Goal: Task Accomplishment & Management: Use online tool/utility

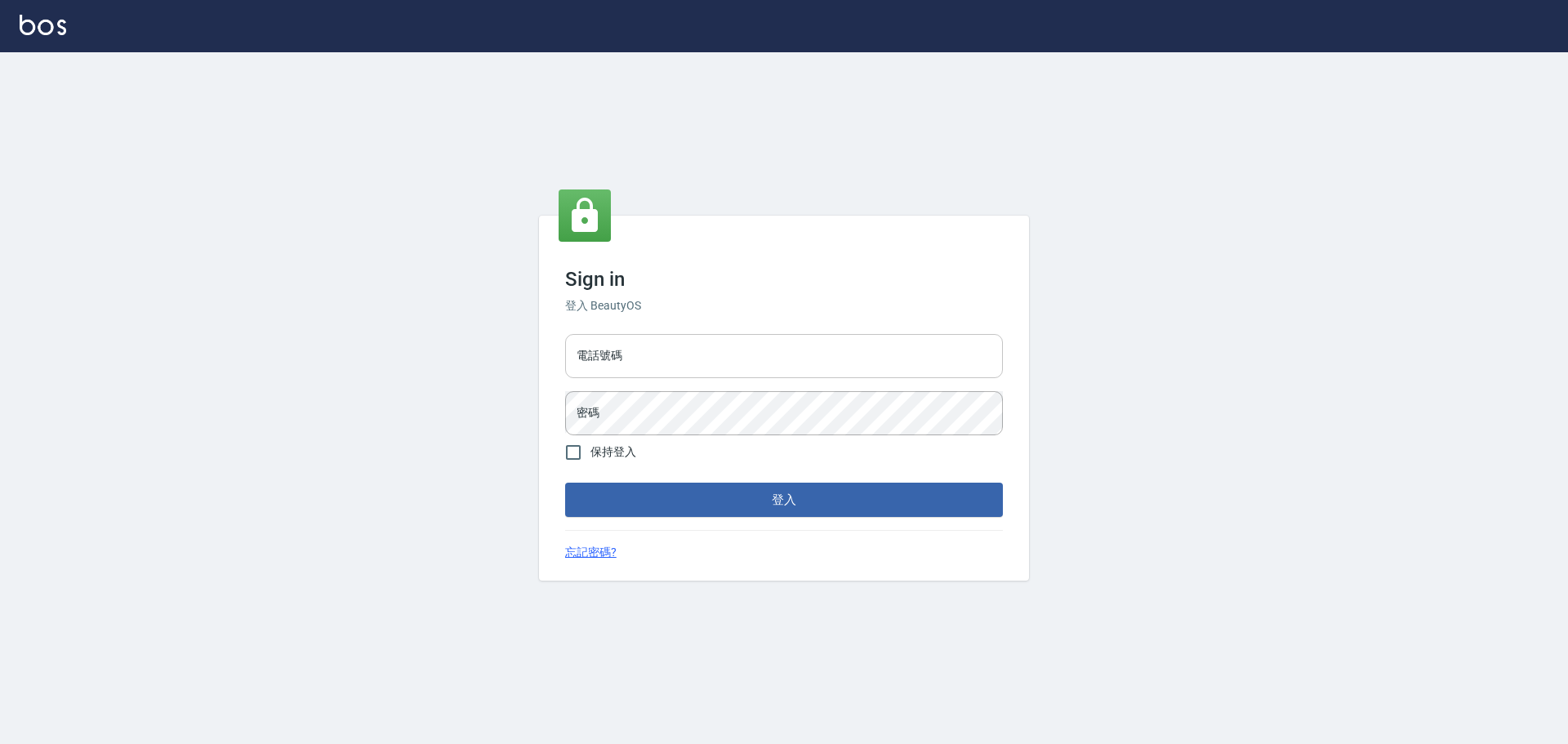
click at [664, 375] on input "電話號碼" at bounding box center [784, 356] width 438 height 44
type input "0989189977"
click at [566, 482] on button "登入" at bounding box center [784, 499] width 438 height 35
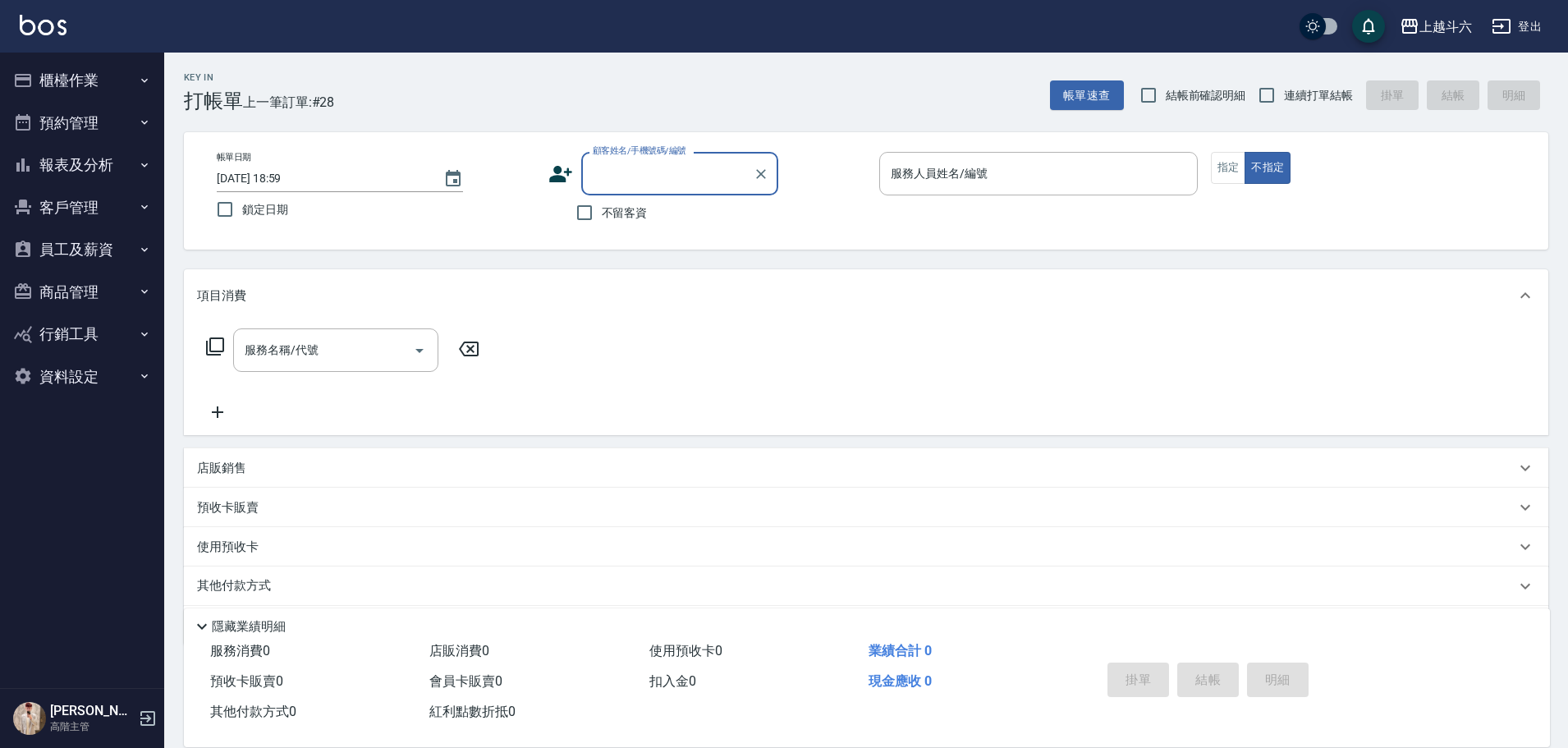
click at [606, 222] on label "不留客資" at bounding box center [607, 213] width 80 height 35
click at [601, 222] on input "不留客資" at bounding box center [584, 213] width 35 height 35
checkbox input "true"
click at [1305, 96] on span "連續打單結帳" at bounding box center [1318, 95] width 69 height 17
click at [1284, 96] on input "連續打單結帳" at bounding box center [1266, 94] width 35 height 35
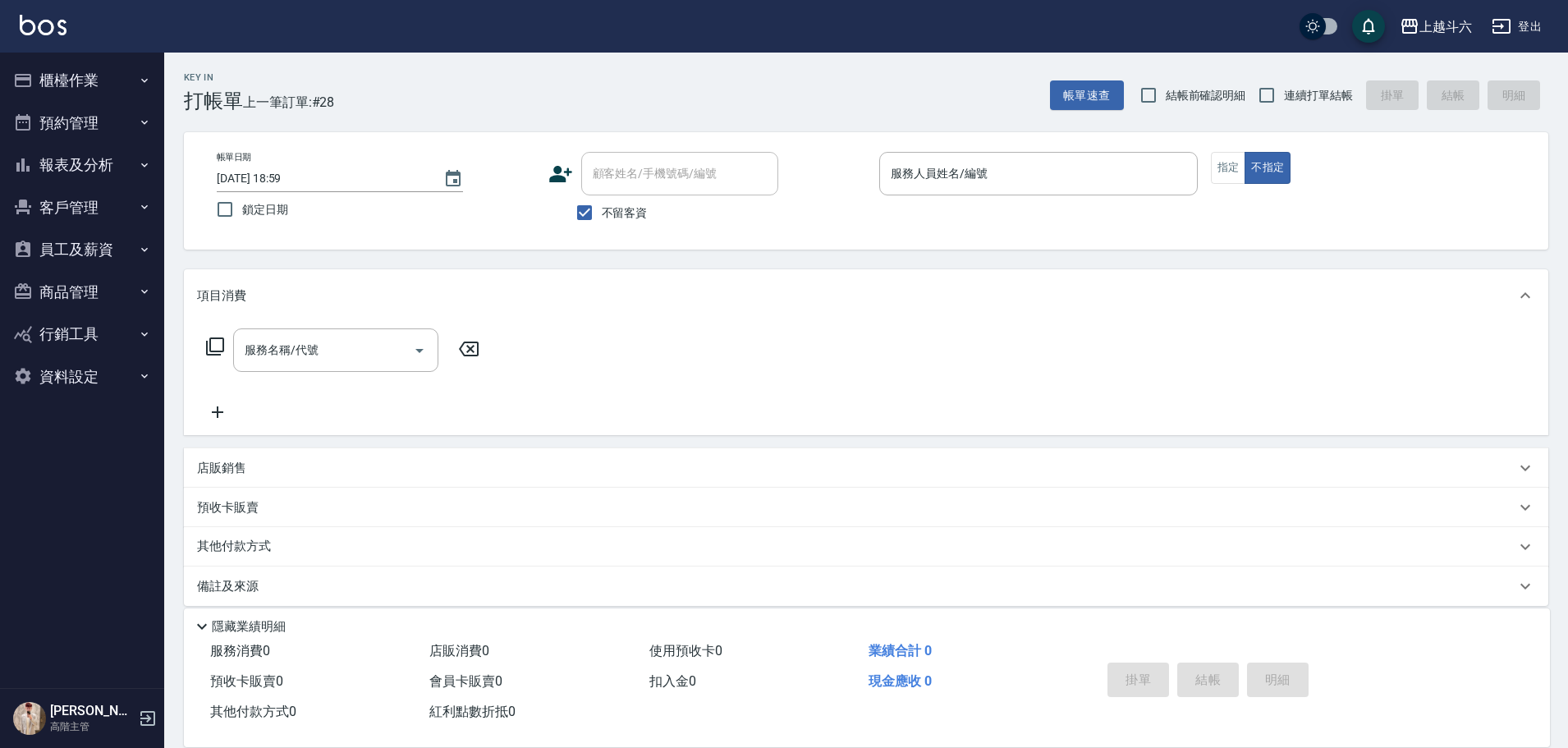
checkbox input "true"
click at [1003, 176] on input "服務人員姓名/編號" at bounding box center [1038, 173] width 304 height 29
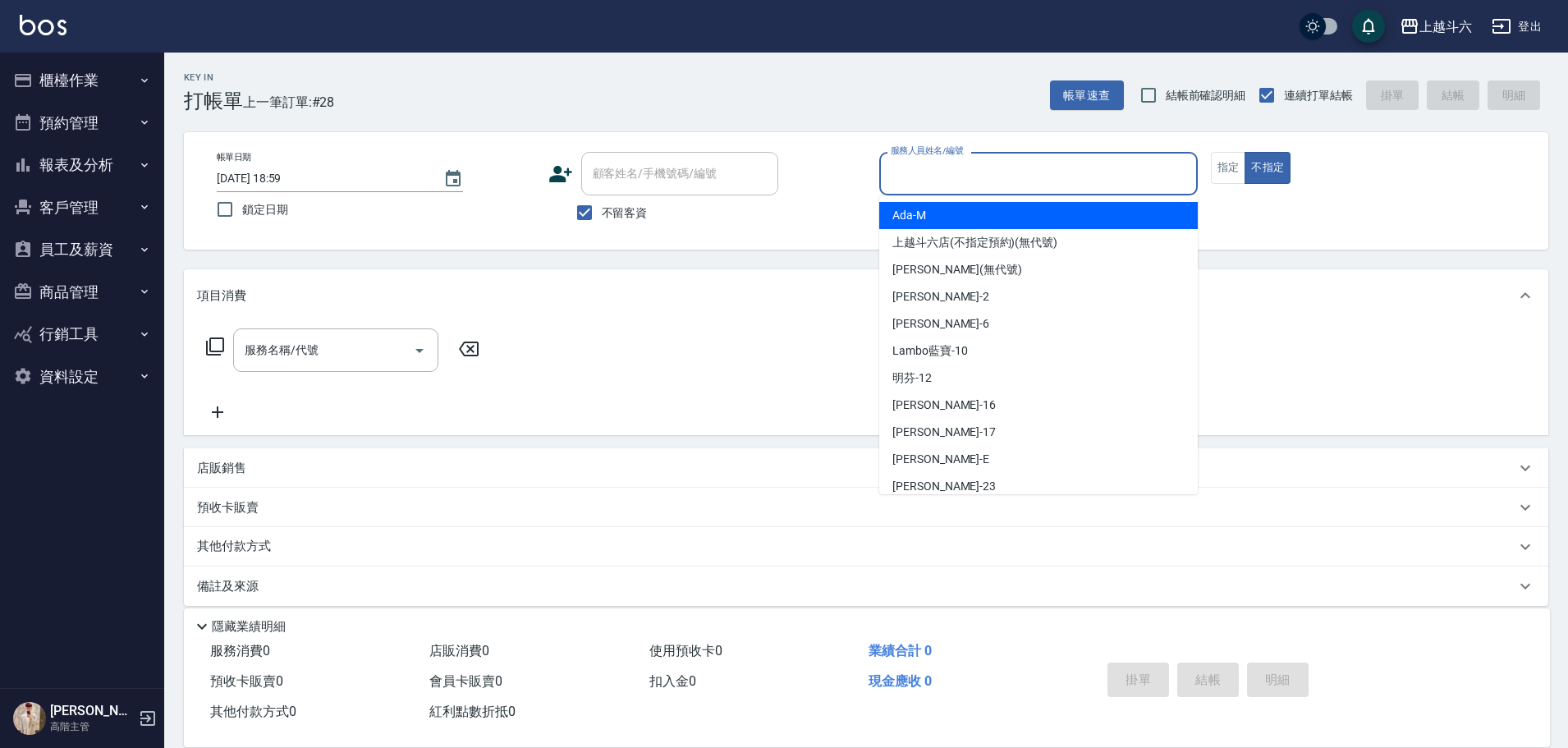
click at [1003, 176] on input "服務人員姓名/編號" at bounding box center [1038, 173] width 304 height 29
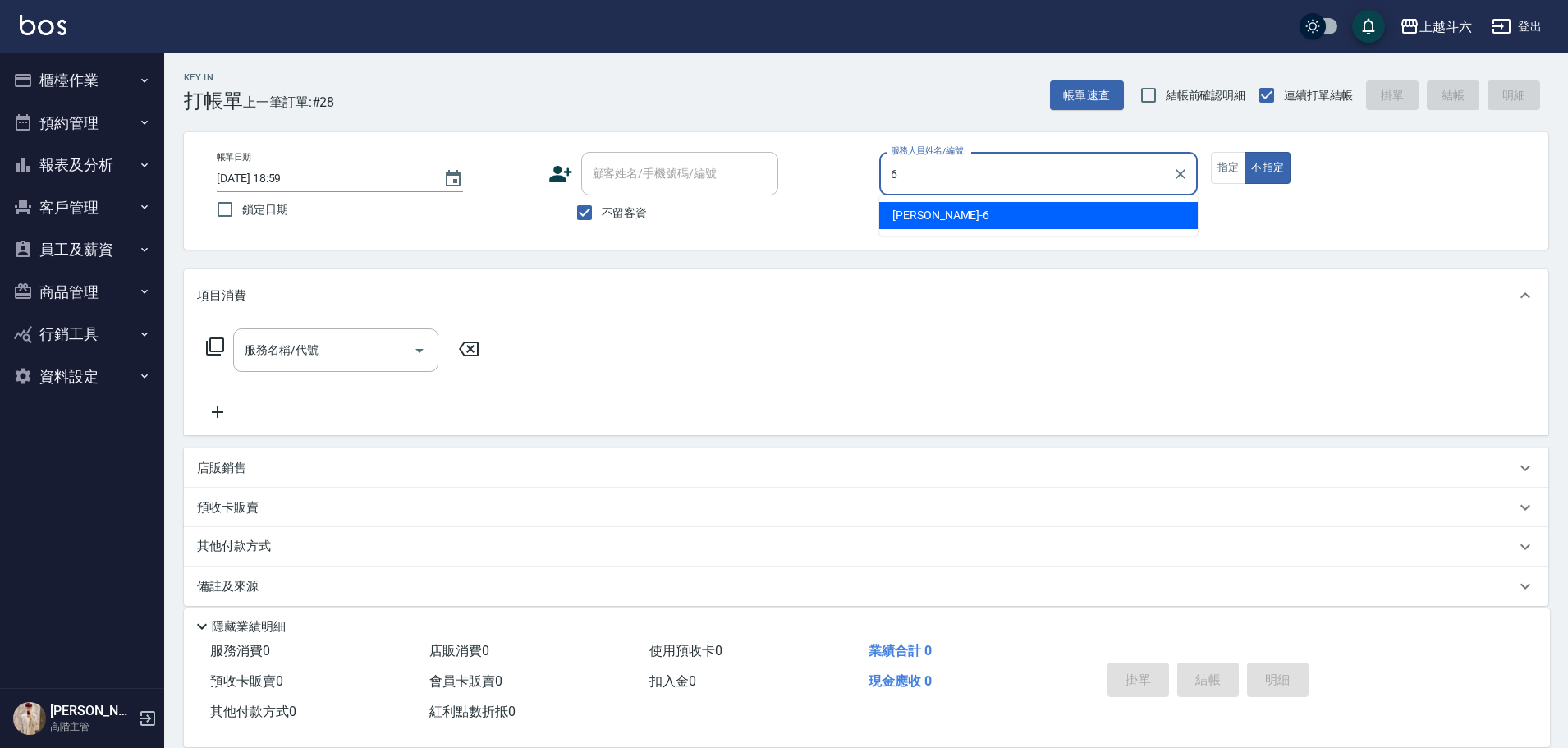
type input "6"
type button "false"
type input "[PERSON_NAME]-6"
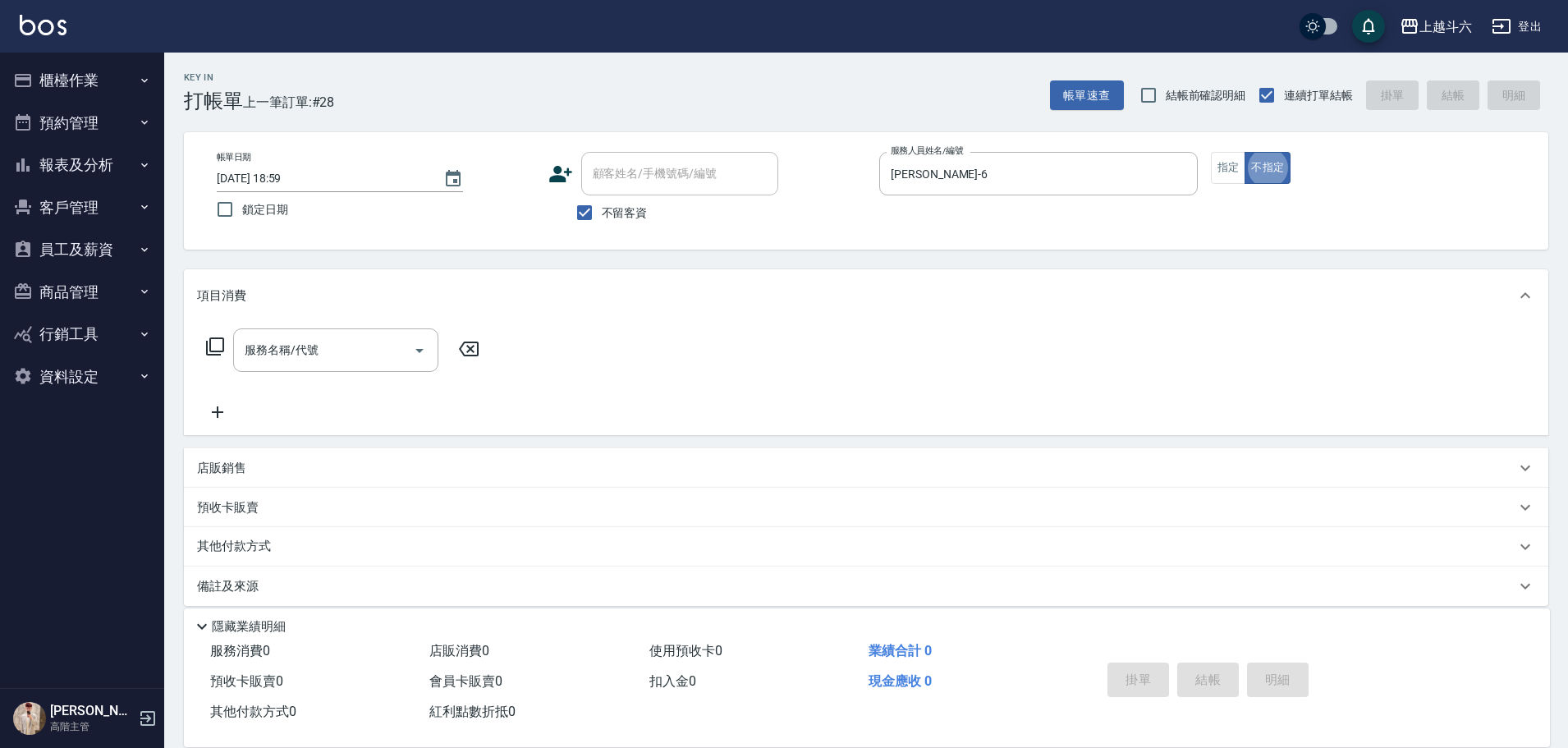
scroll to position [16, 0]
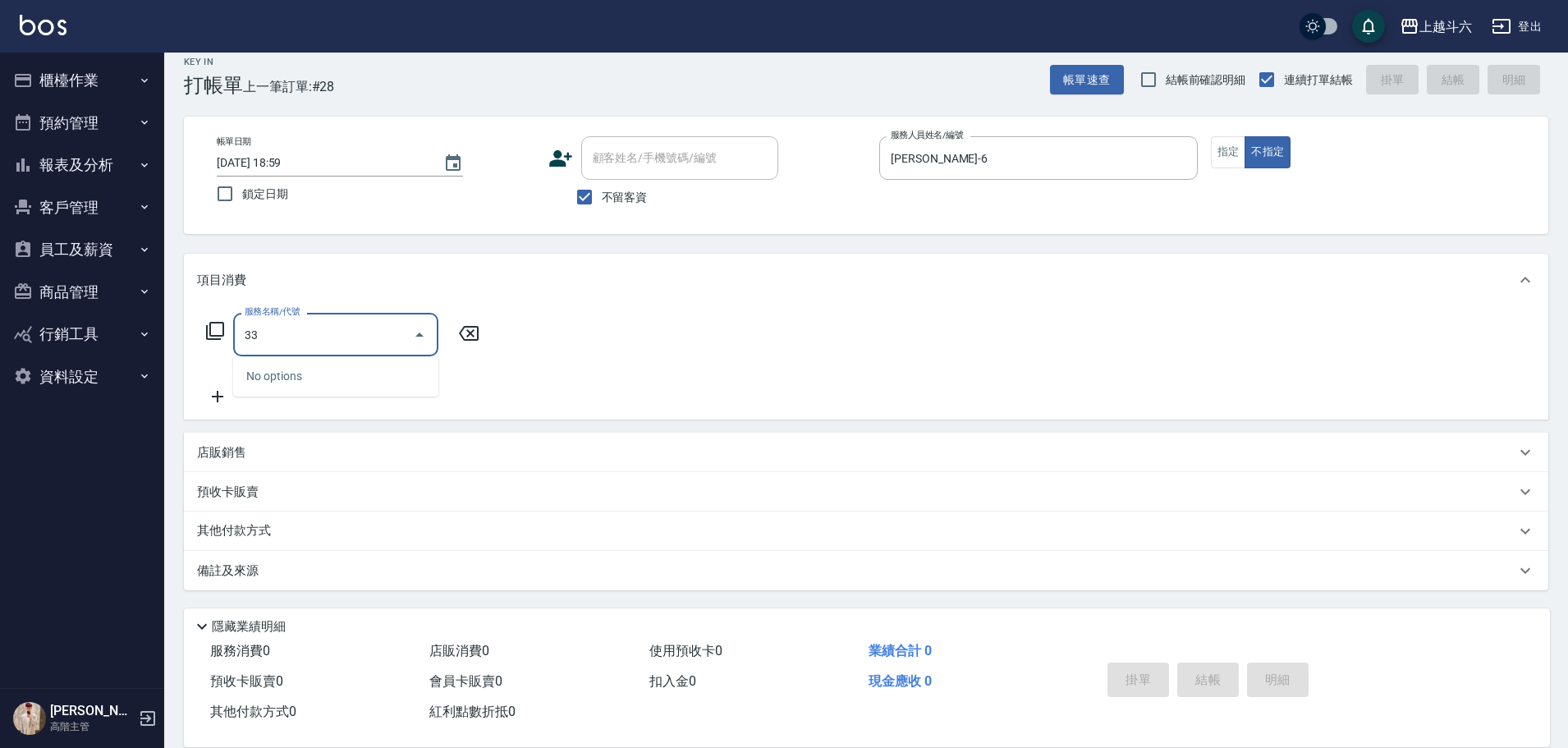
type input "3"
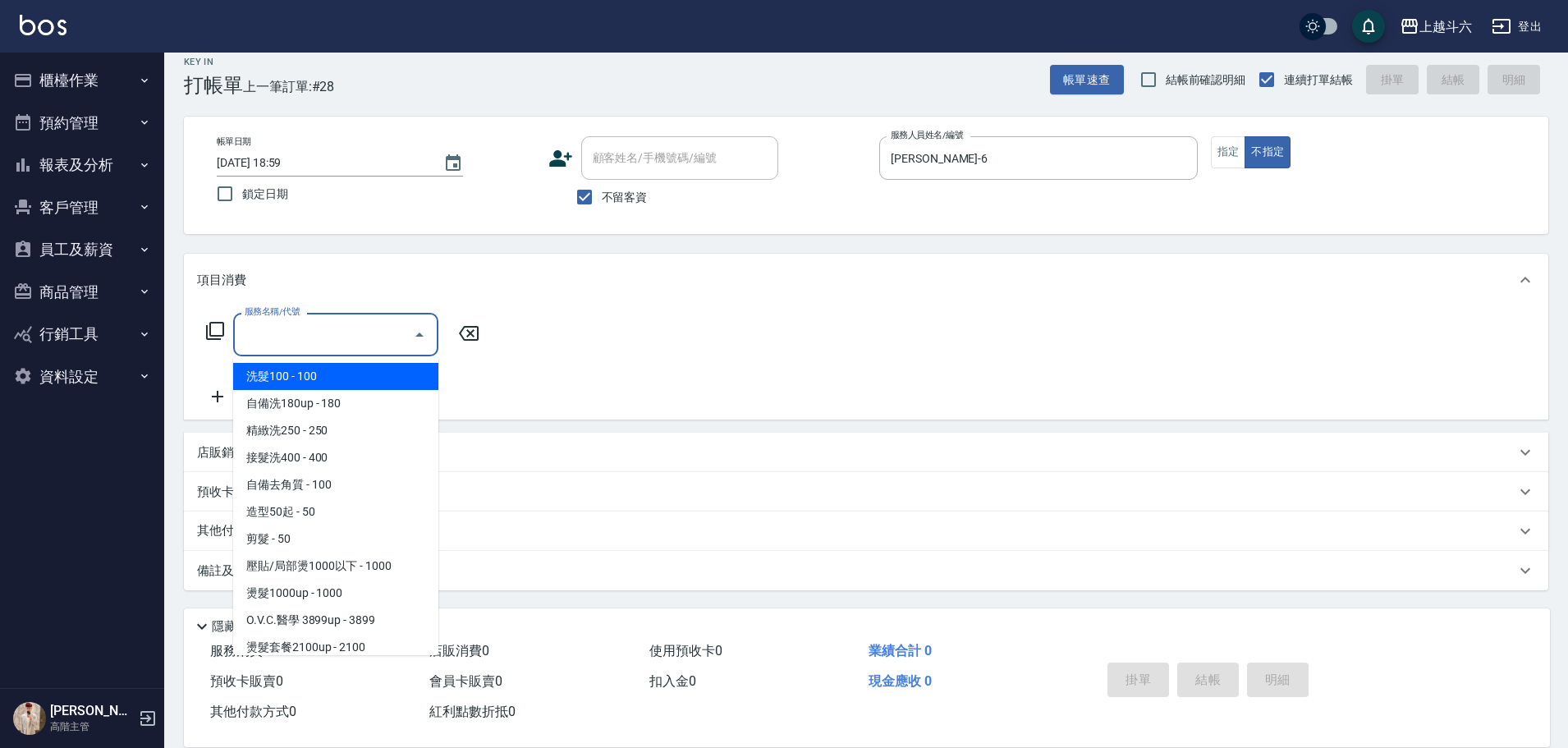
type input "ㄍ"
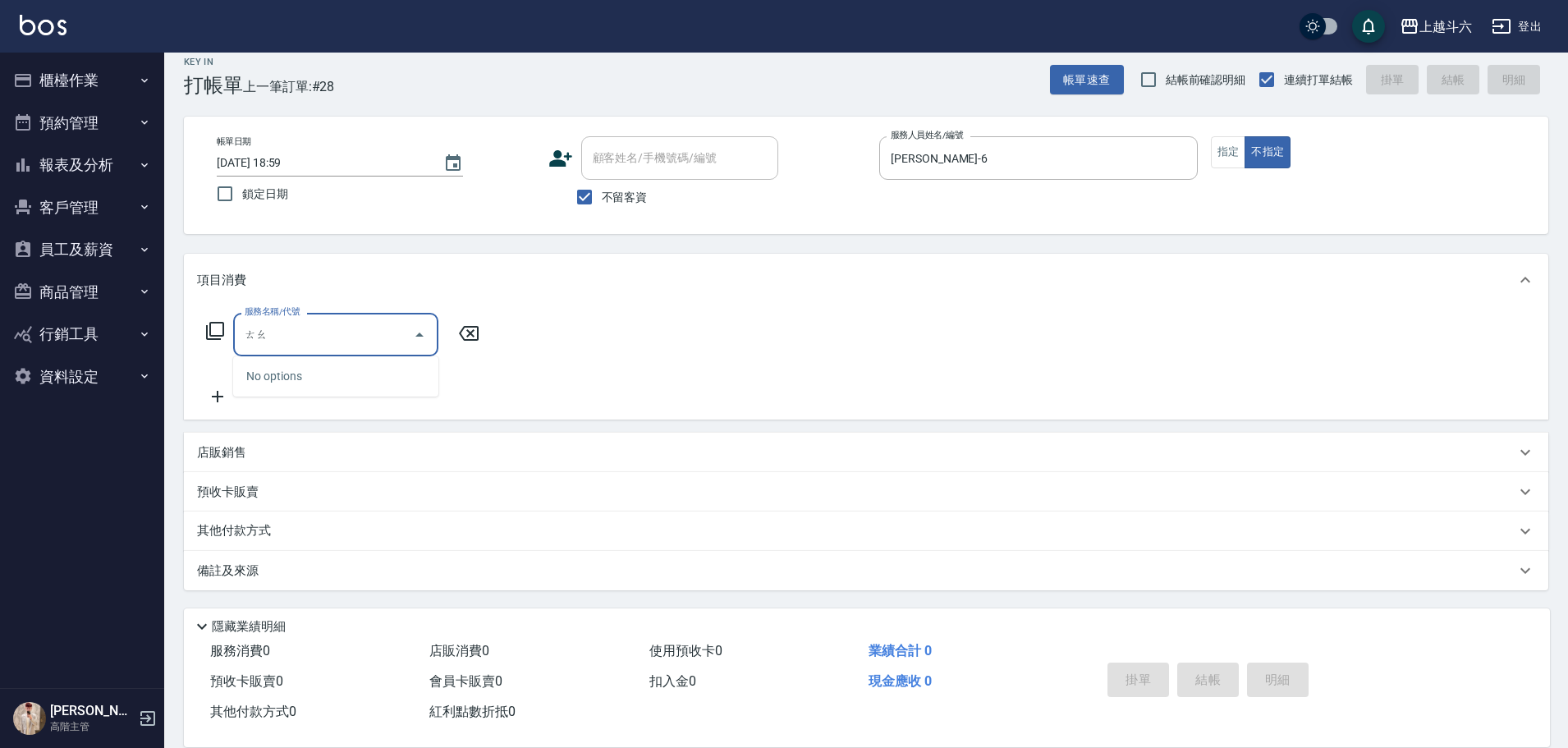
type input "套"
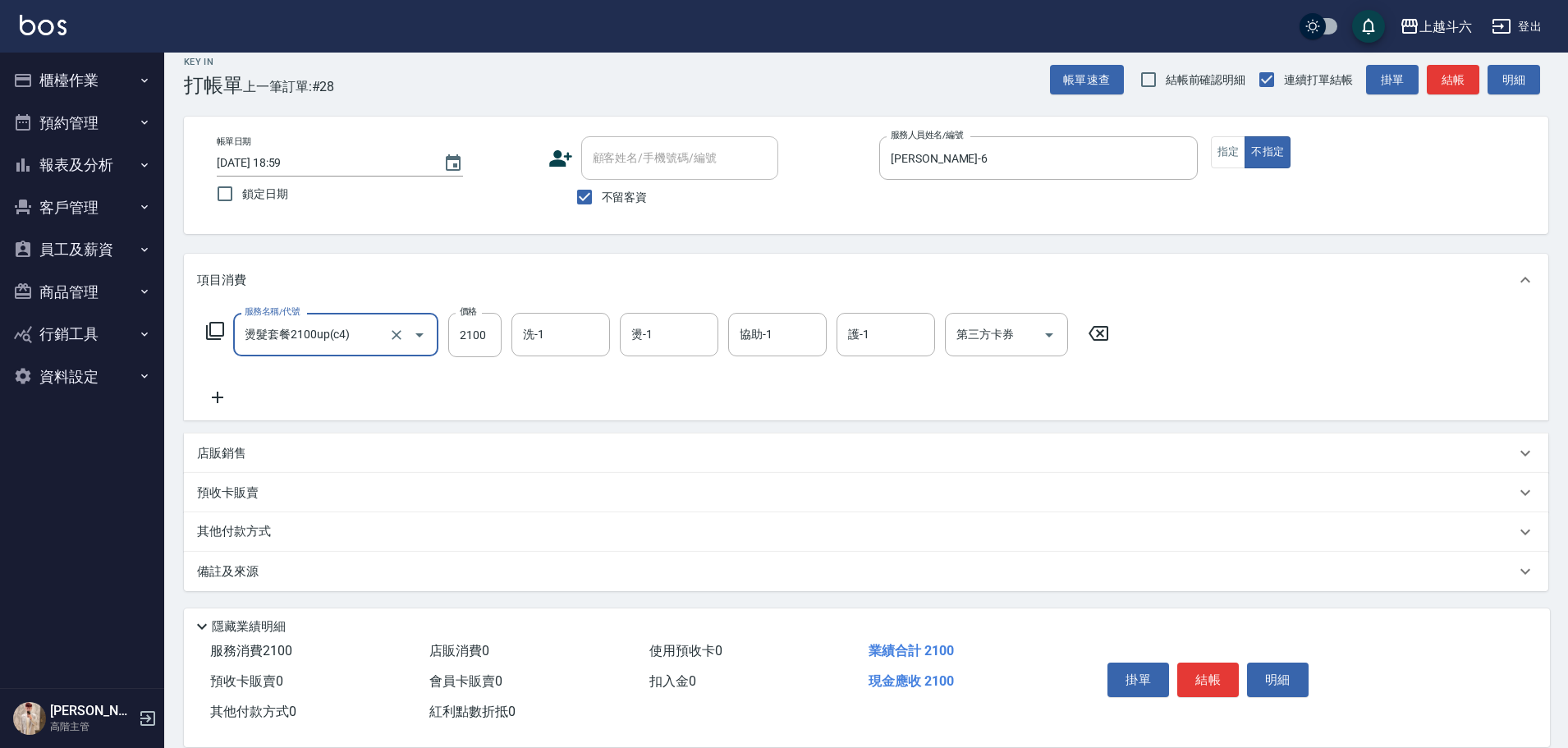
type input "燙髮套餐2100up(c4)"
type input "3300"
type input "萱芸-32"
type input "[PERSON_NAME]-6"
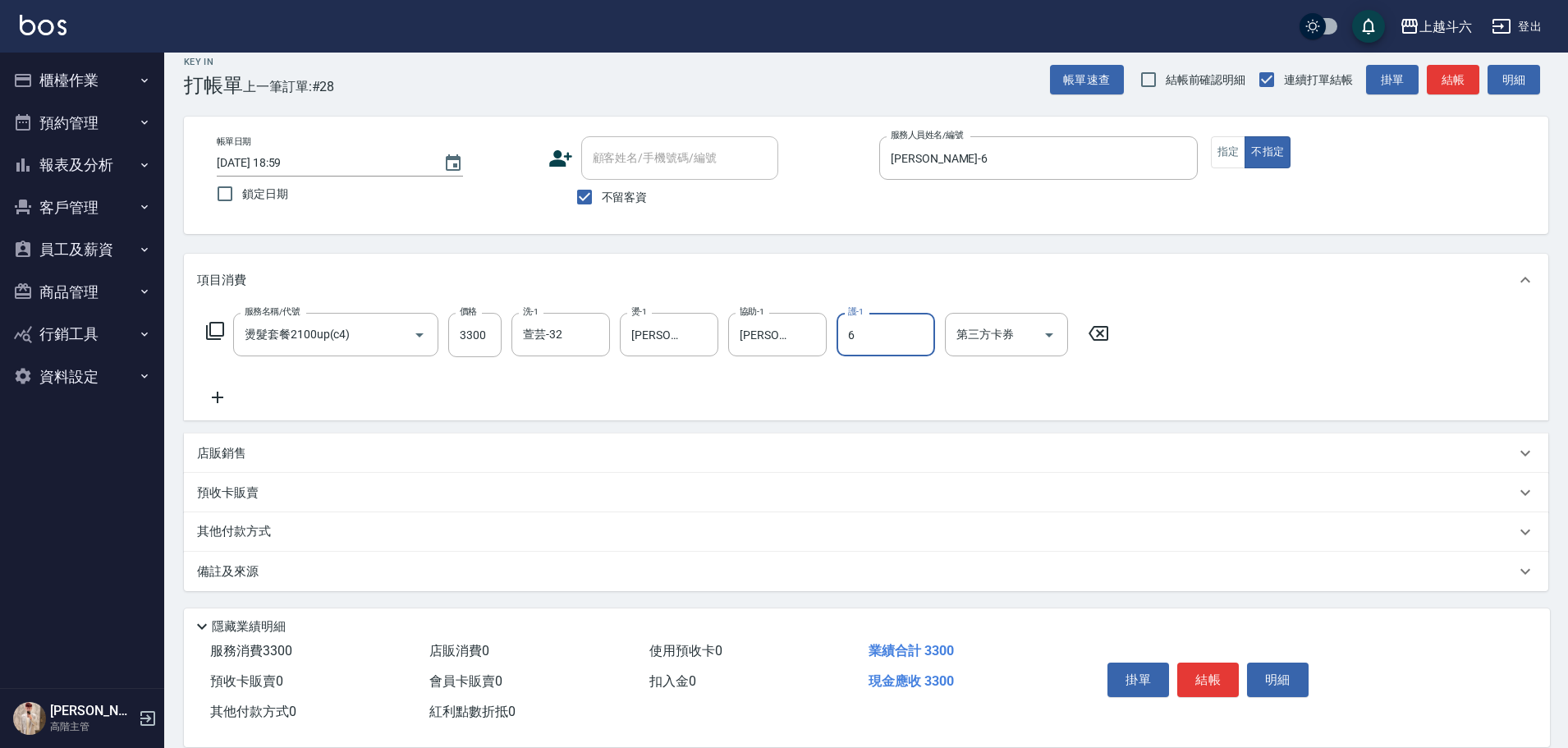
type input "[PERSON_NAME]-6"
click at [1209, 678] on button "結帳" at bounding box center [1208, 679] width 62 height 35
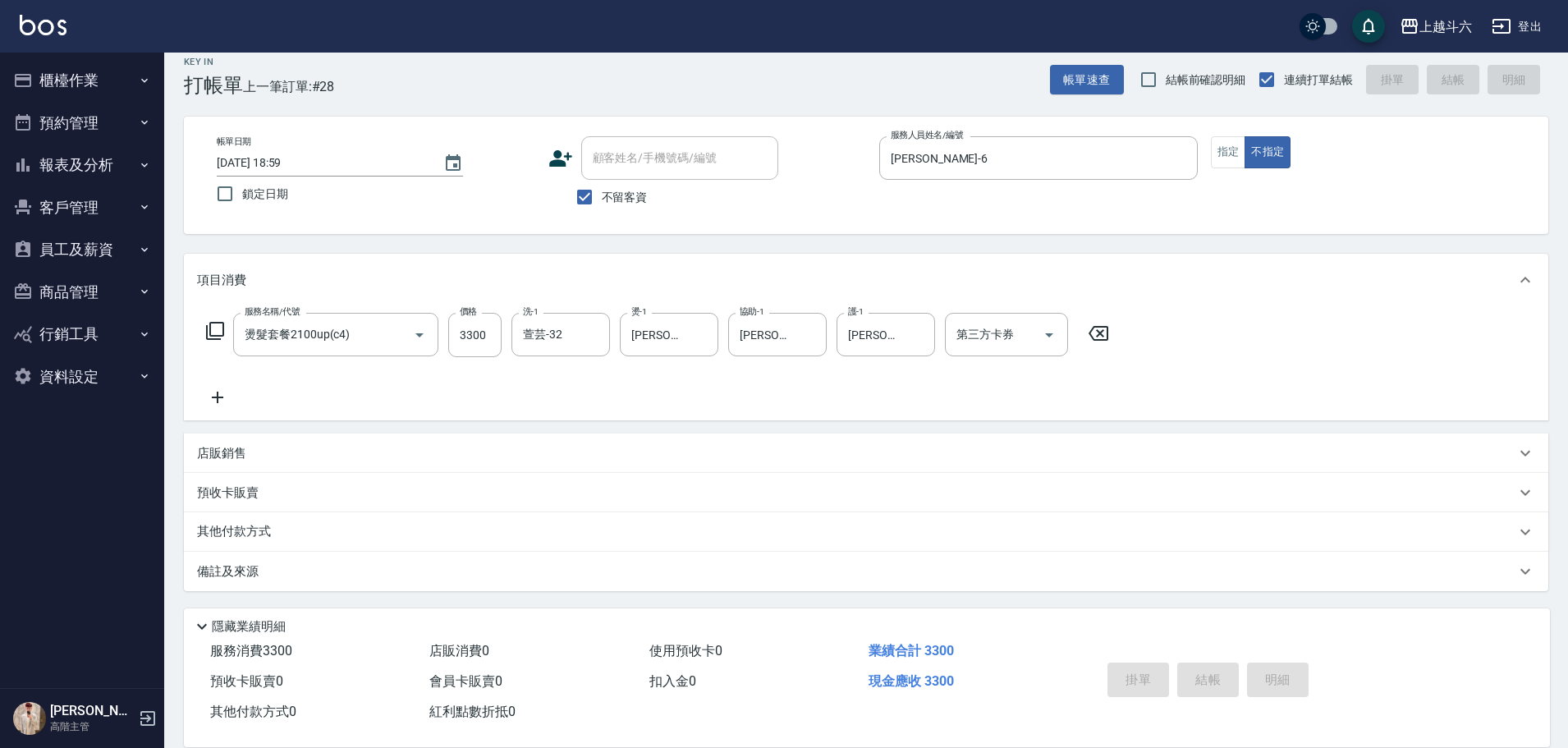
type input "[DATE] 19:00"
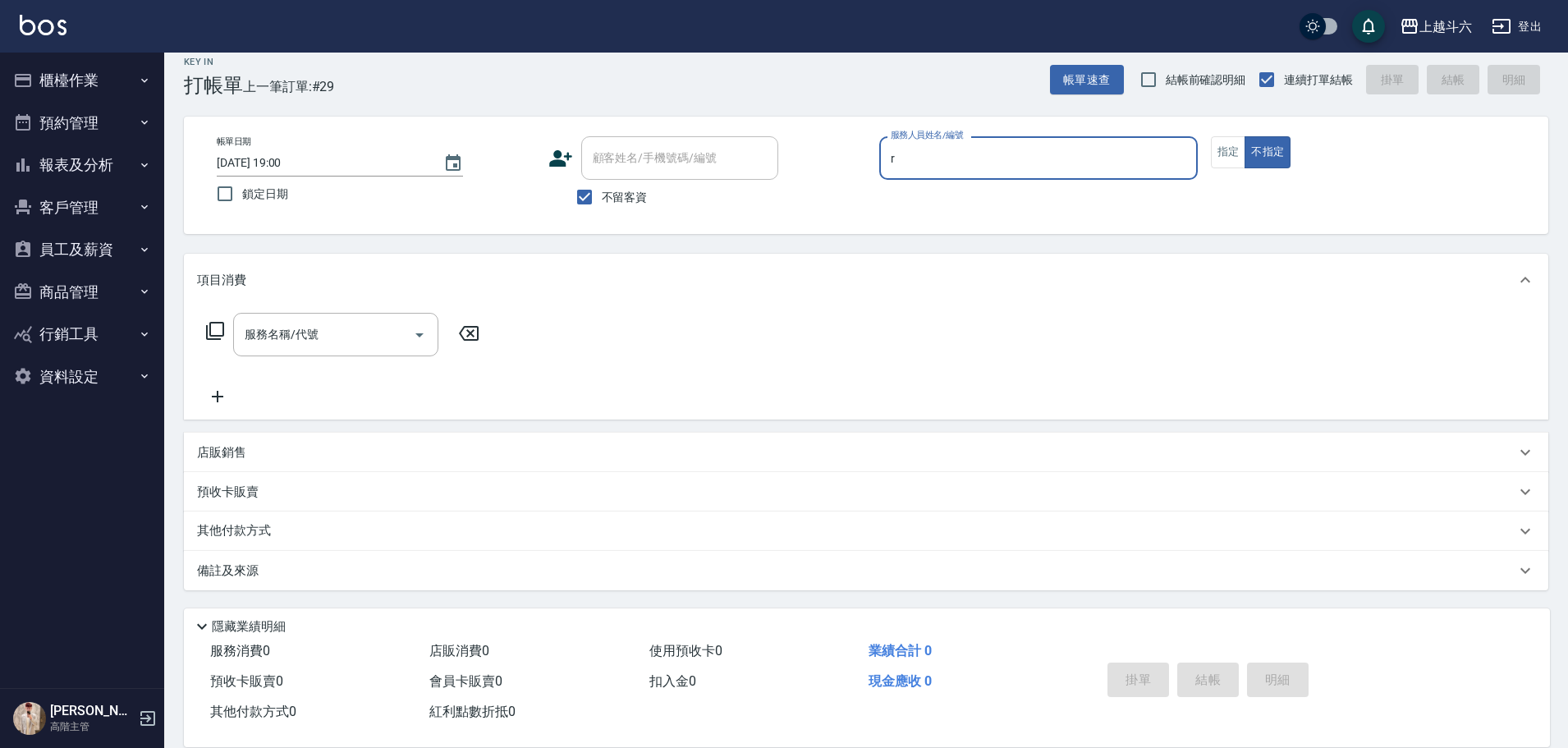
type input "[PERSON_NAME]"
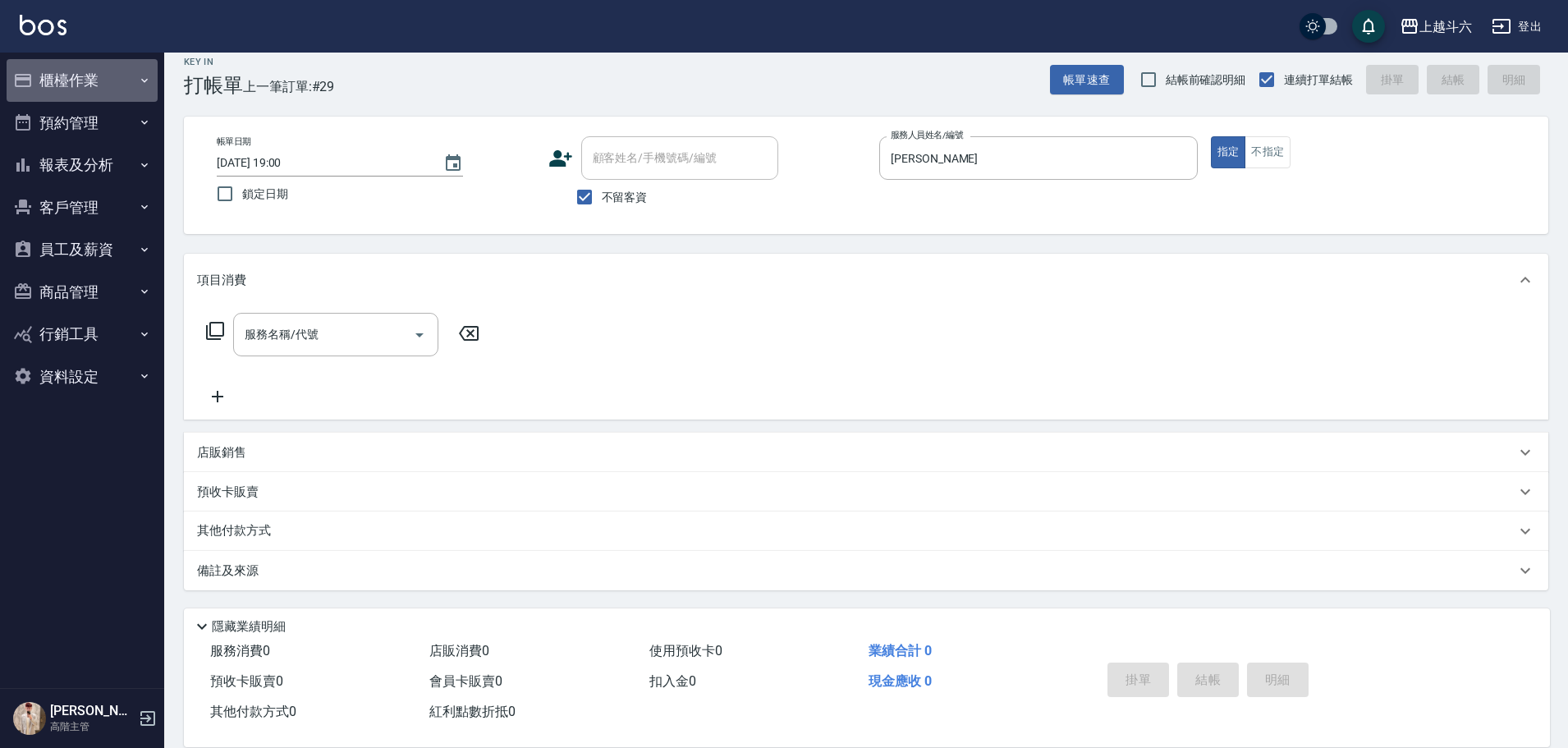
drag, startPoint x: 58, startPoint y: 62, endPoint x: 74, endPoint y: 75, distance: 20.6
click at [59, 63] on button "櫃檯作業" at bounding box center [82, 79] width 151 height 43
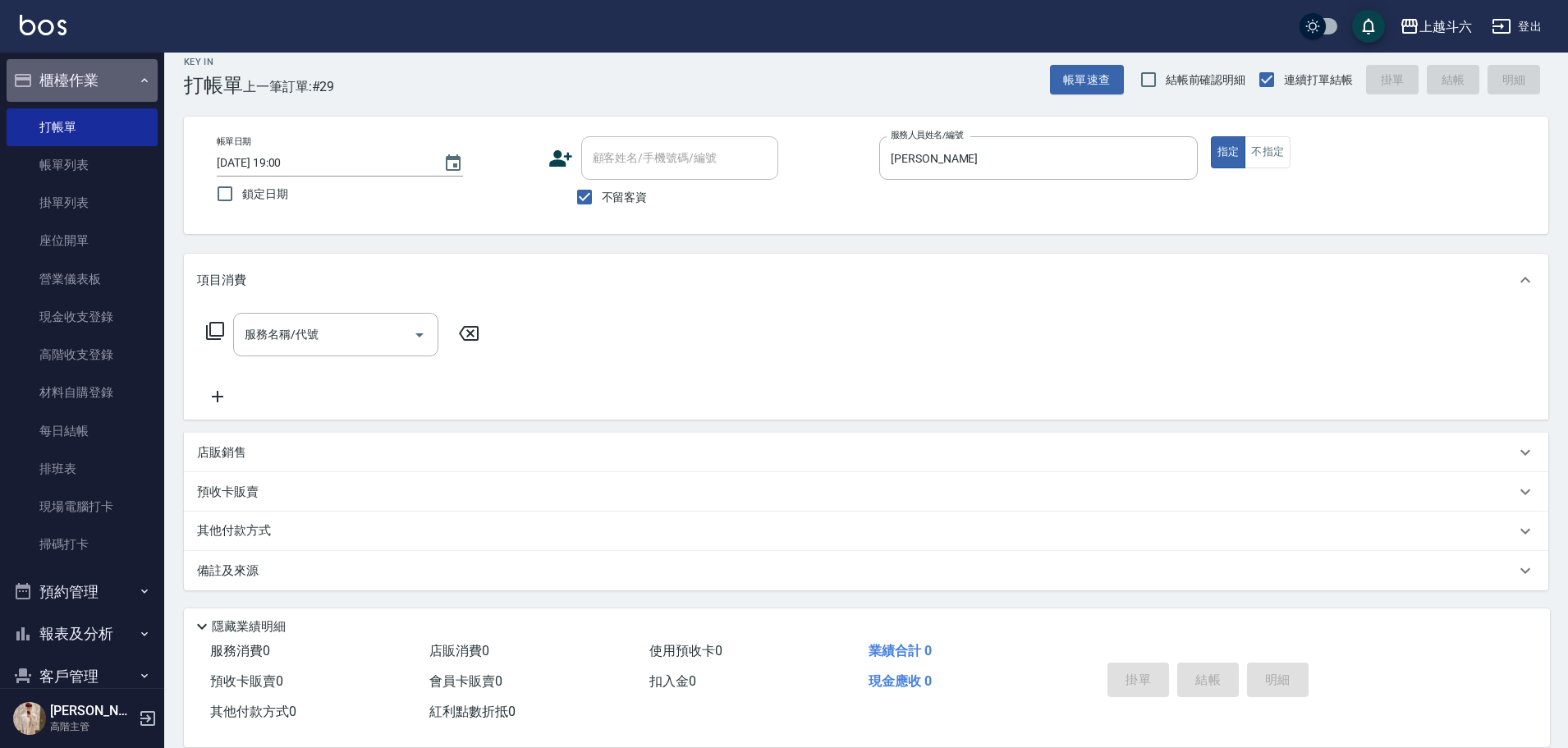
click at [90, 75] on button "櫃檯作業" at bounding box center [82, 79] width 151 height 43
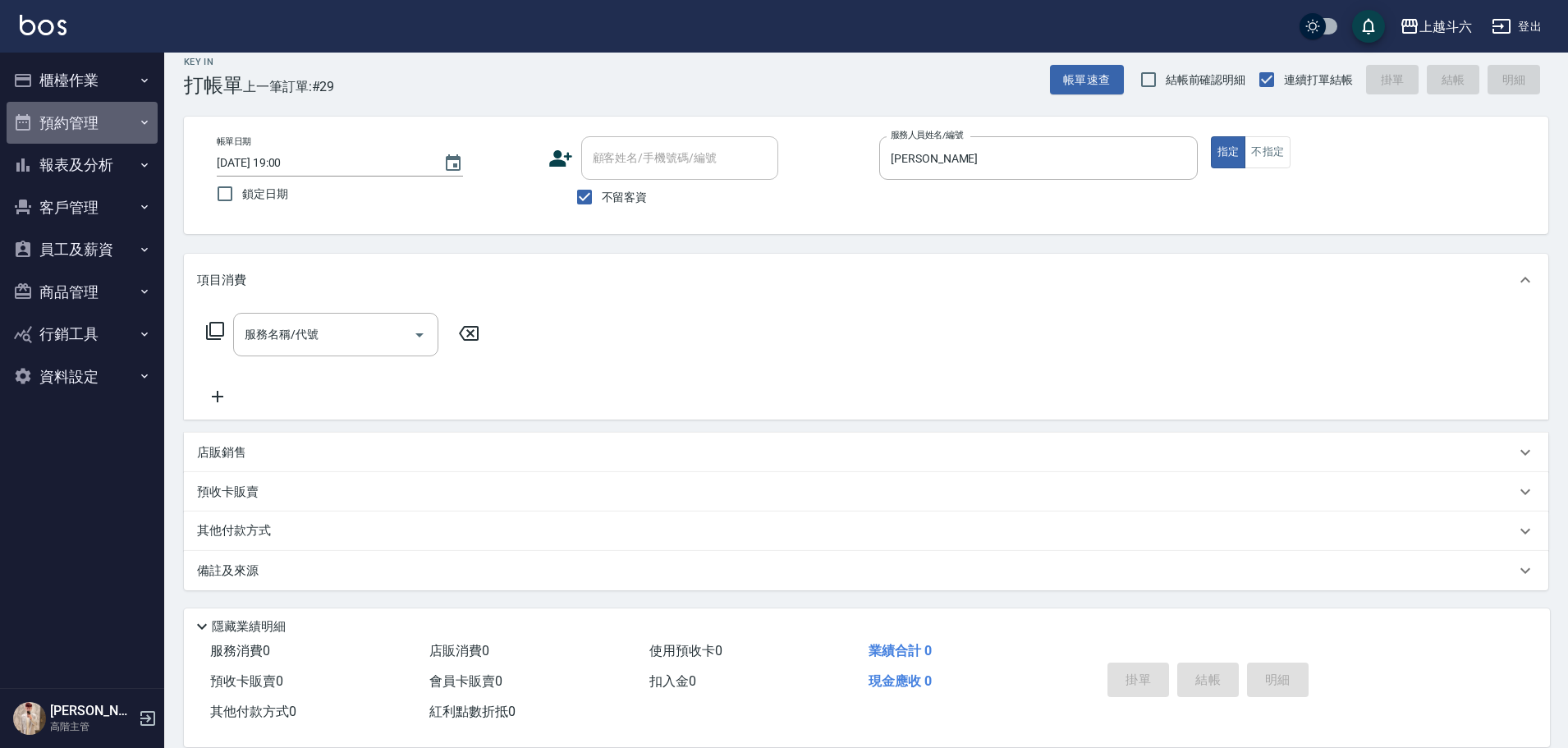
click at [101, 129] on button "預約管理" at bounding box center [82, 122] width 151 height 43
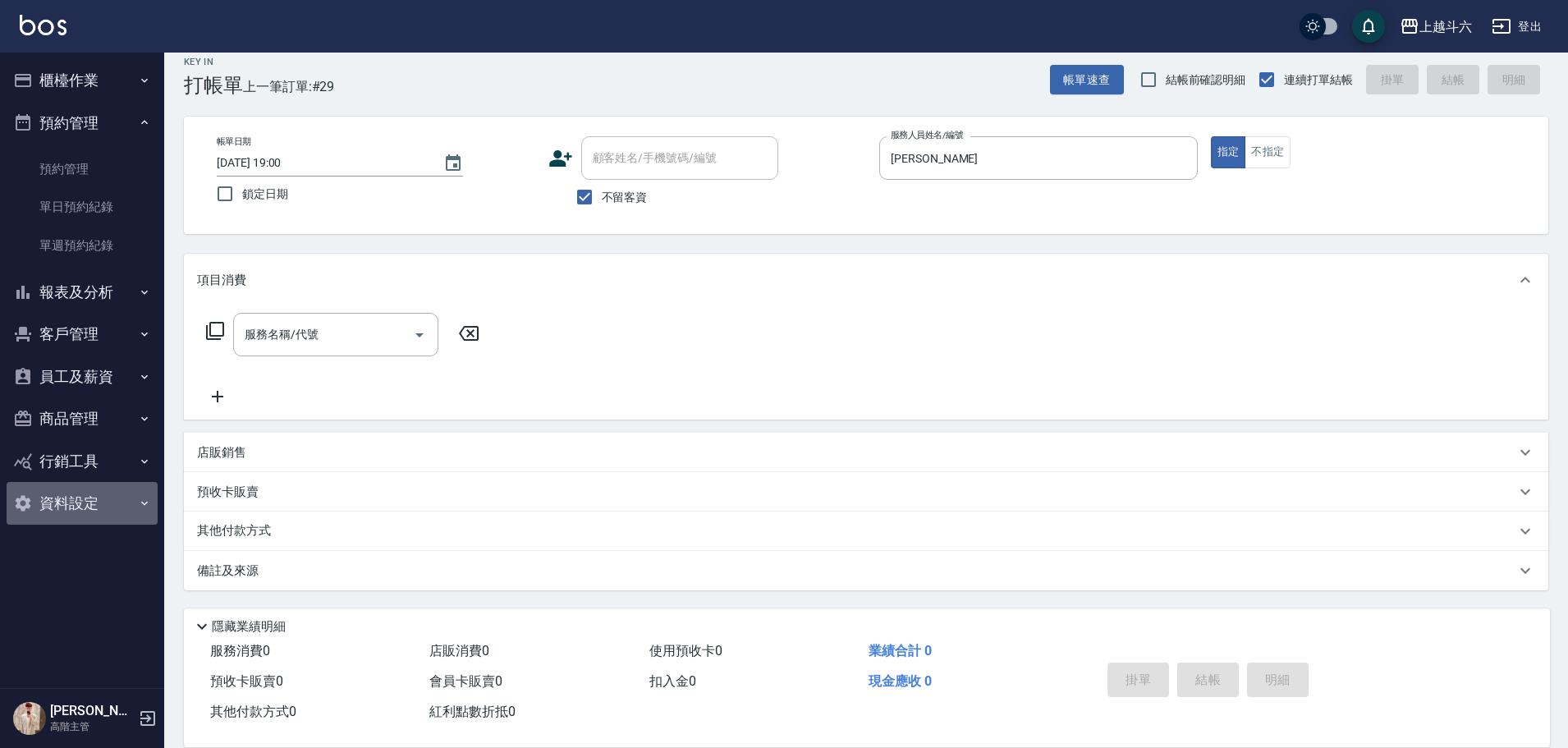
drag, startPoint x: 87, startPoint y: 498, endPoint x: 88, endPoint y: 487, distance: 11.0
click at [87, 496] on button "資料設定" at bounding box center [82, 503] width 151 height 43
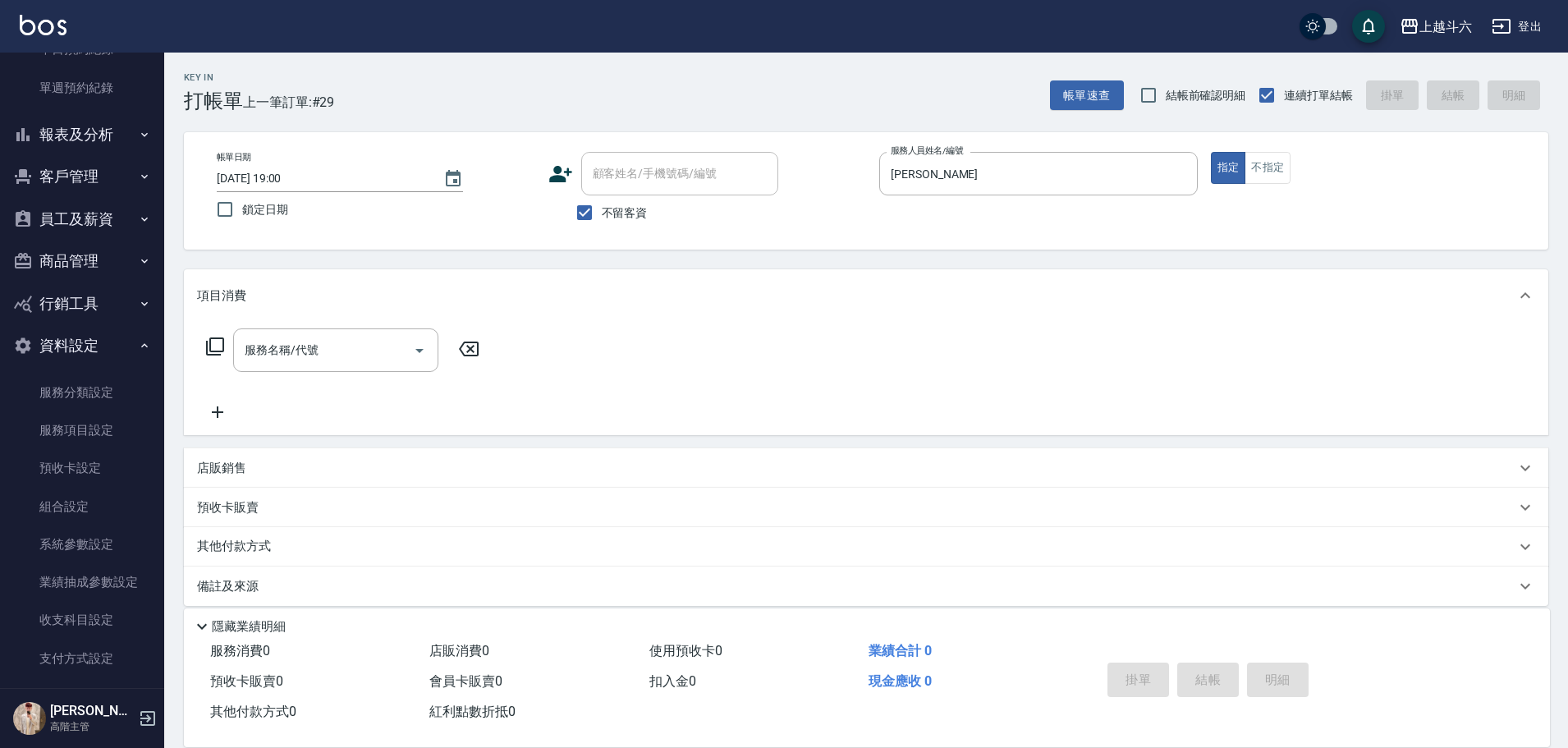
scroll to position [0, 0]
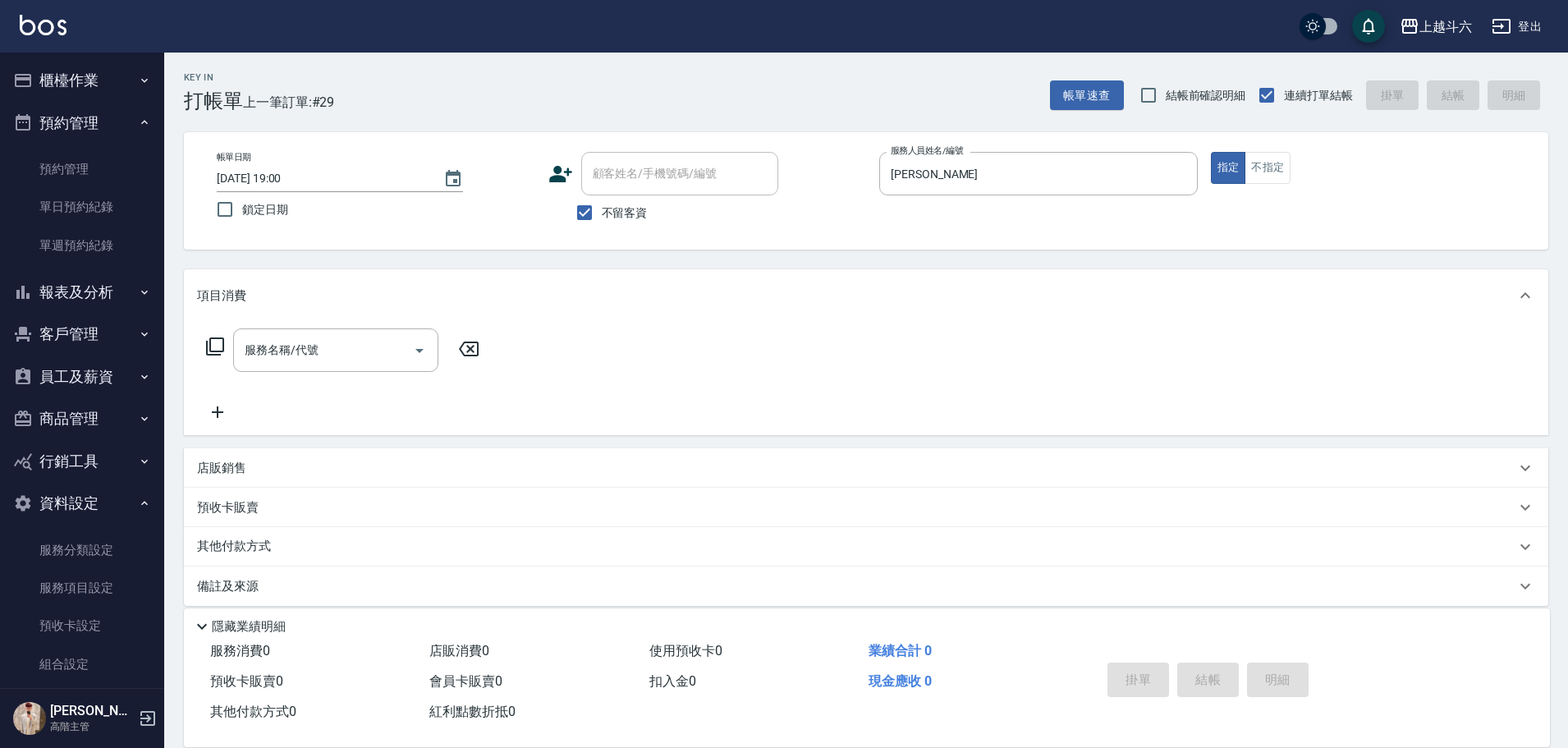
click at [111, 76] on button "櫃檯作業" at bounding box center [82, 79] width 151 height 43
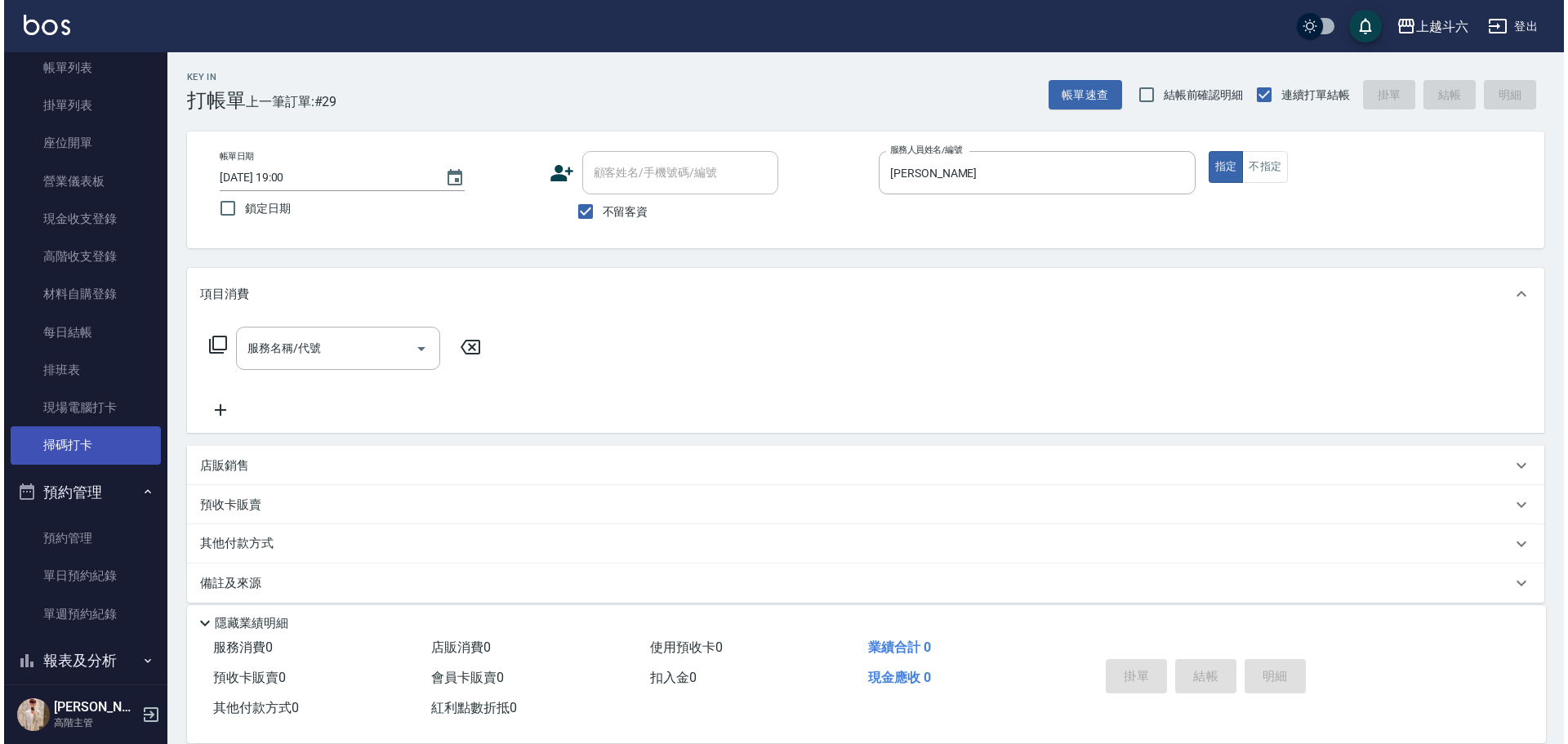
scroll to position [82, 0]
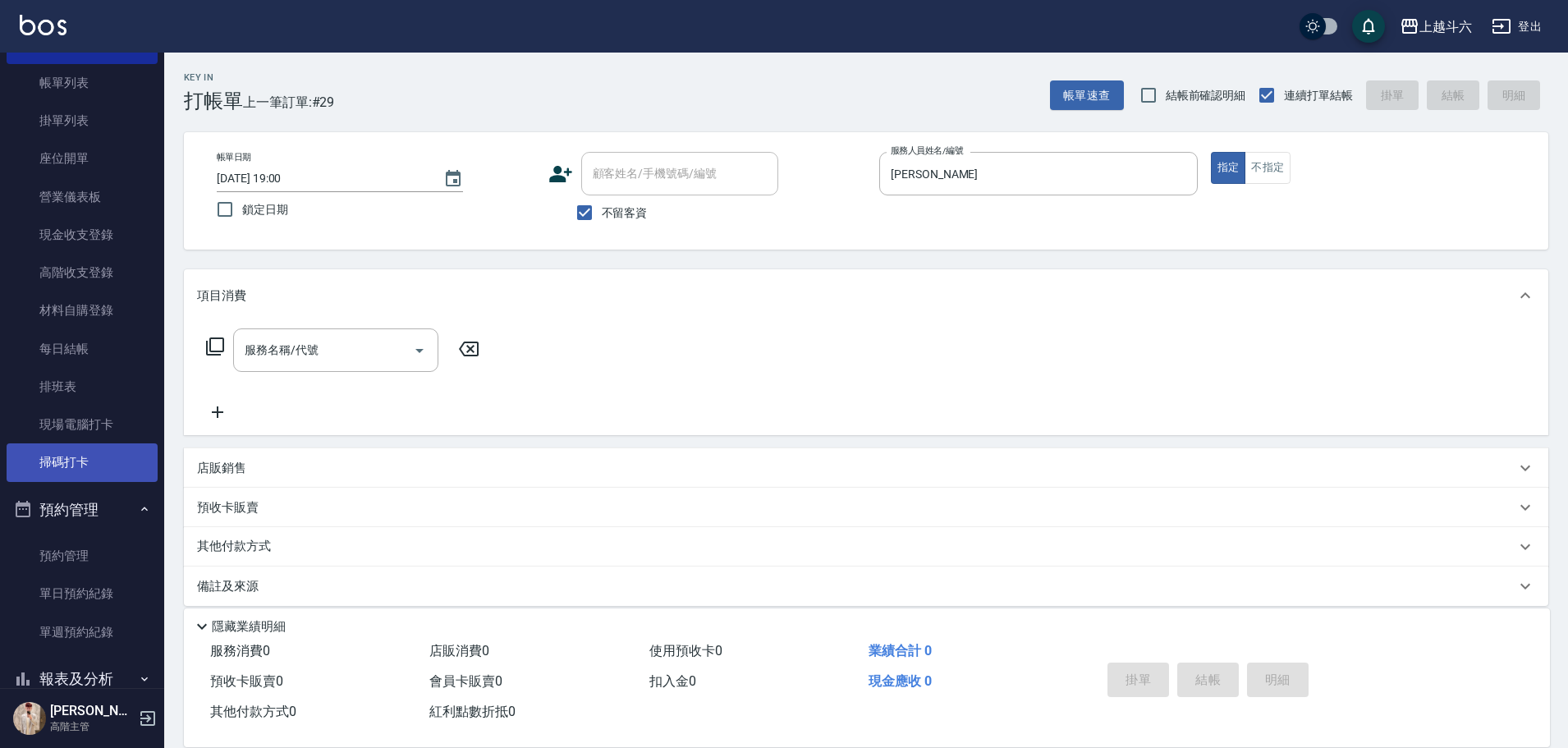
click at [74, 457] on link "掃碼打卡" at bounding box center [82, 462] width 151 height 38
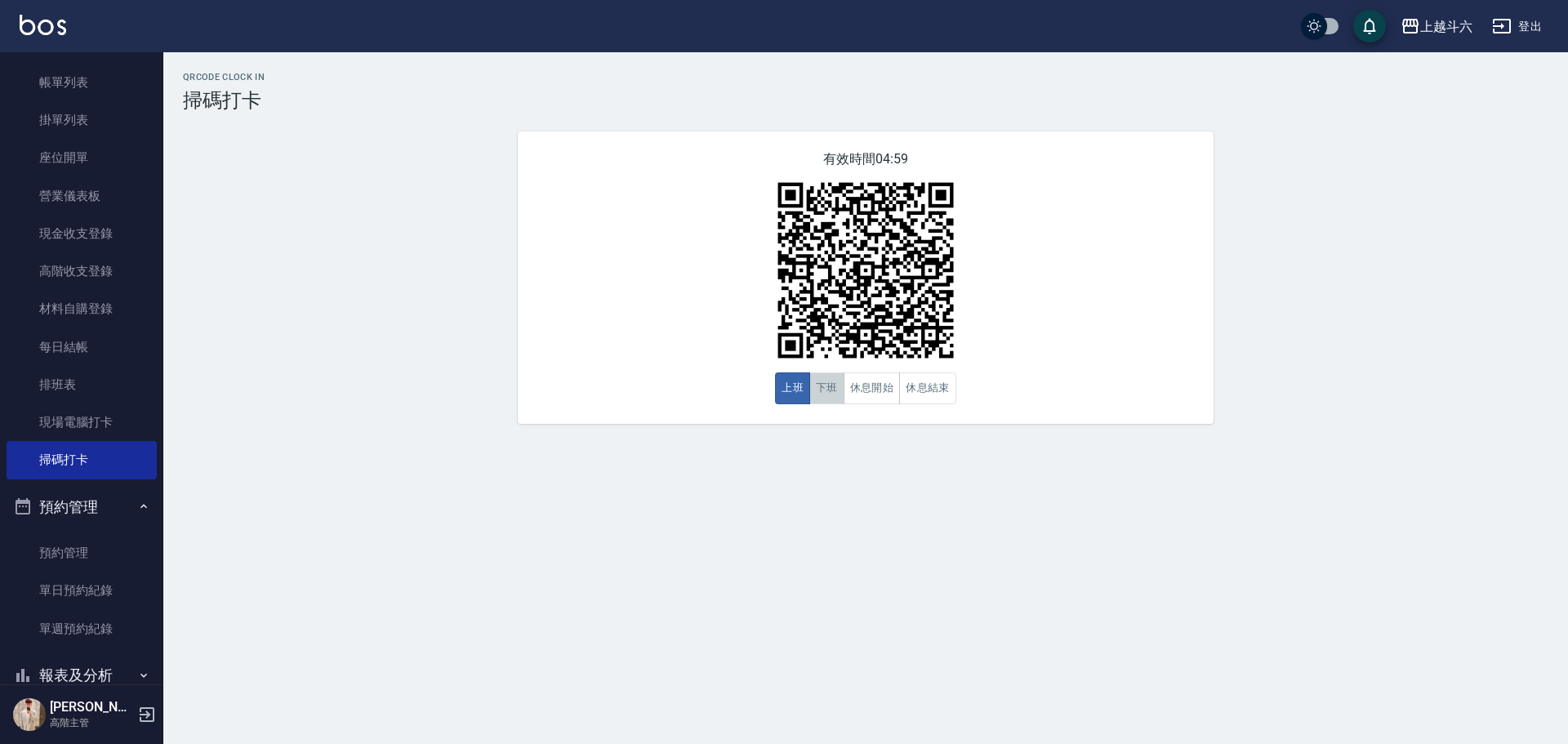
drag, startPoint x: 829, startPoint y: 389, endPoint x: 821, endPoint y: 364, distance: 26.2
click at [829, 387] on button "下班" at bounding box center [828, 388] width 36 height 32
